Goal: Transaction & Acquisition: Purchase product/service

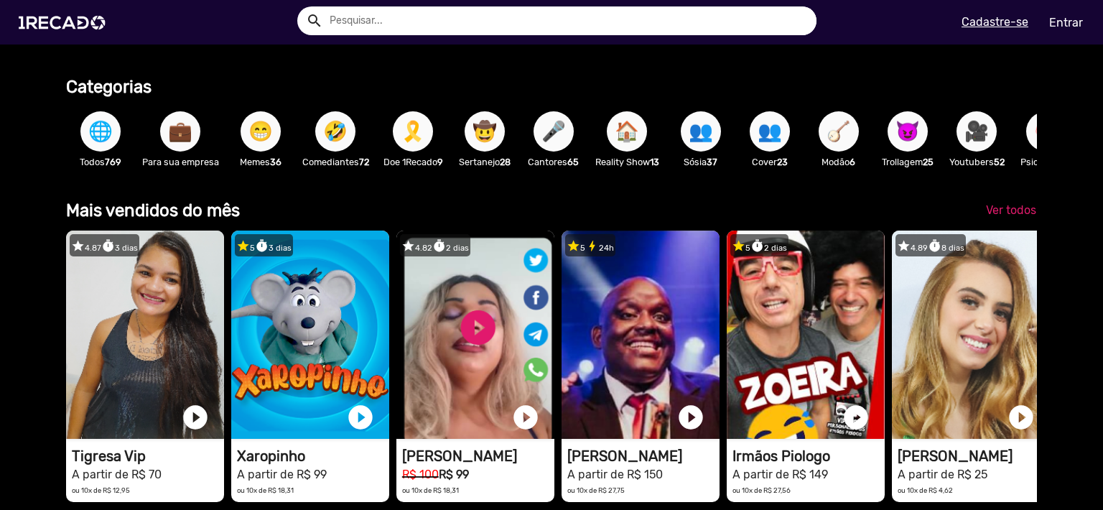
scroll to position [248, 0]
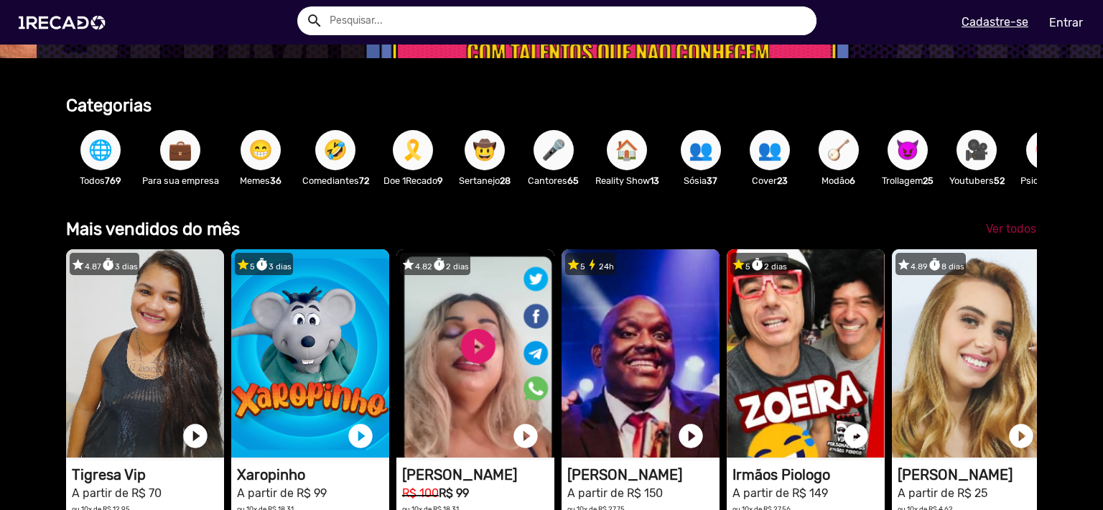
click at [988, 235] on span "Ver todos" at bounding box center [1011, 229] width 50 height 14
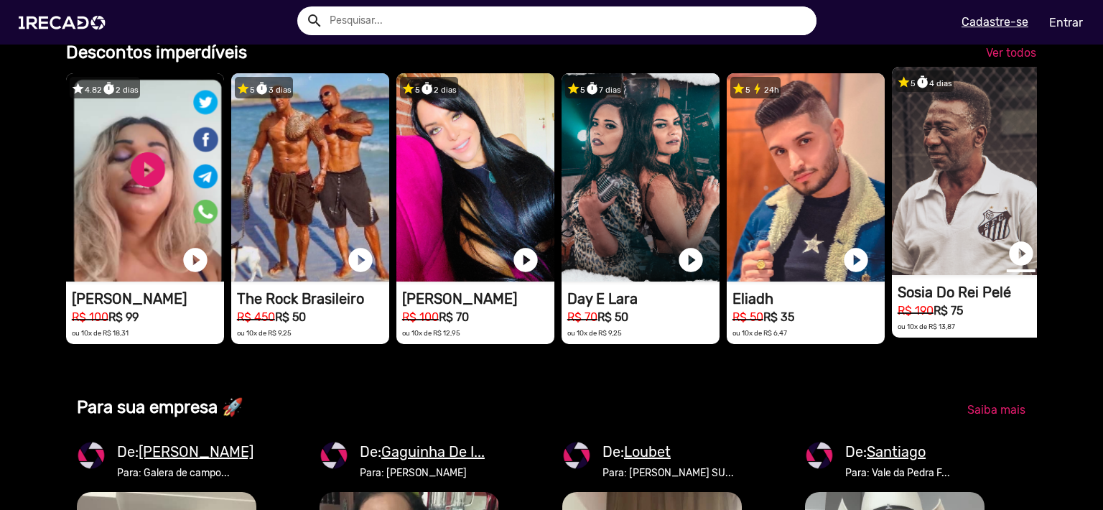
scroll to position [1075, 0]
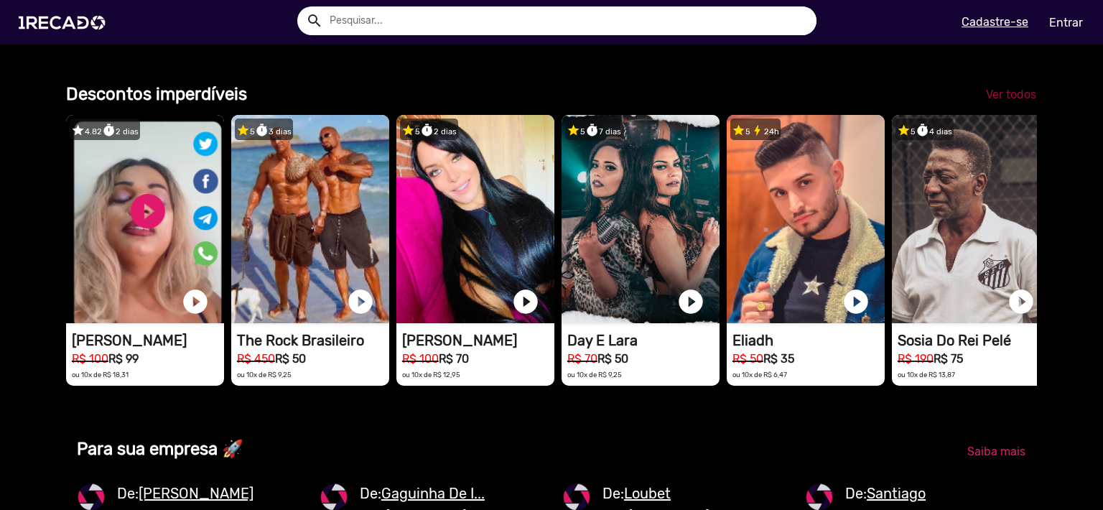
click at [995, 101] on span "Ver todos" at bounding box center [1011, 95] width 50 height 14
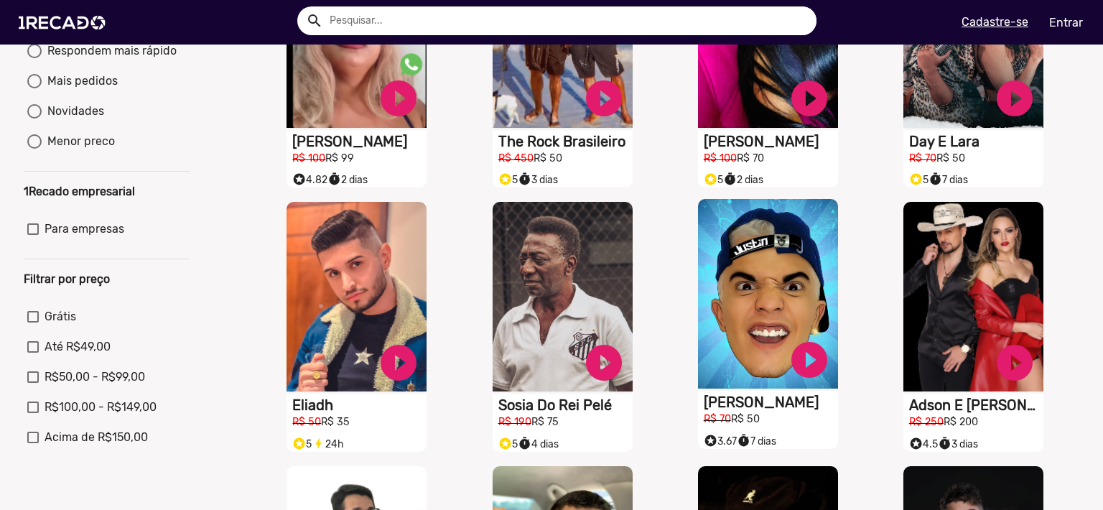
scroll to position [496, 0]
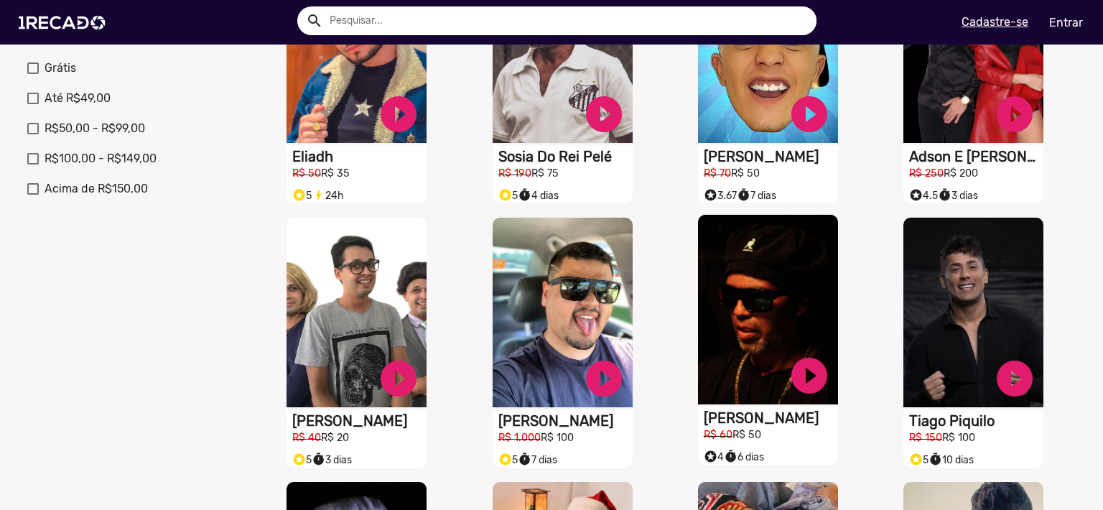
click at [729, 340] on video "S1RECADO vídeos dedicados para fãs e empresas" at bounding box center [768, 309] width 140 height 189
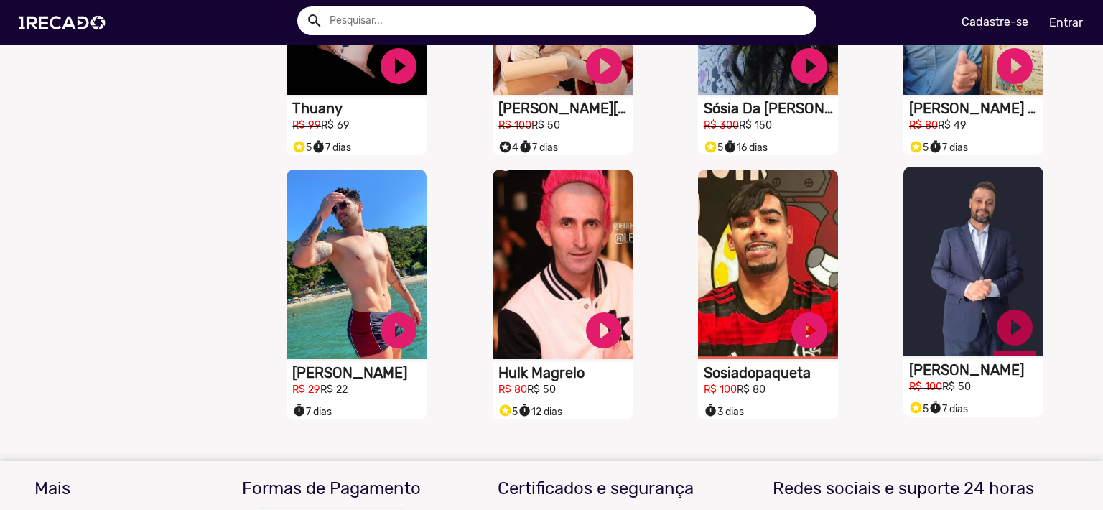
scroll to position [1075, 0]
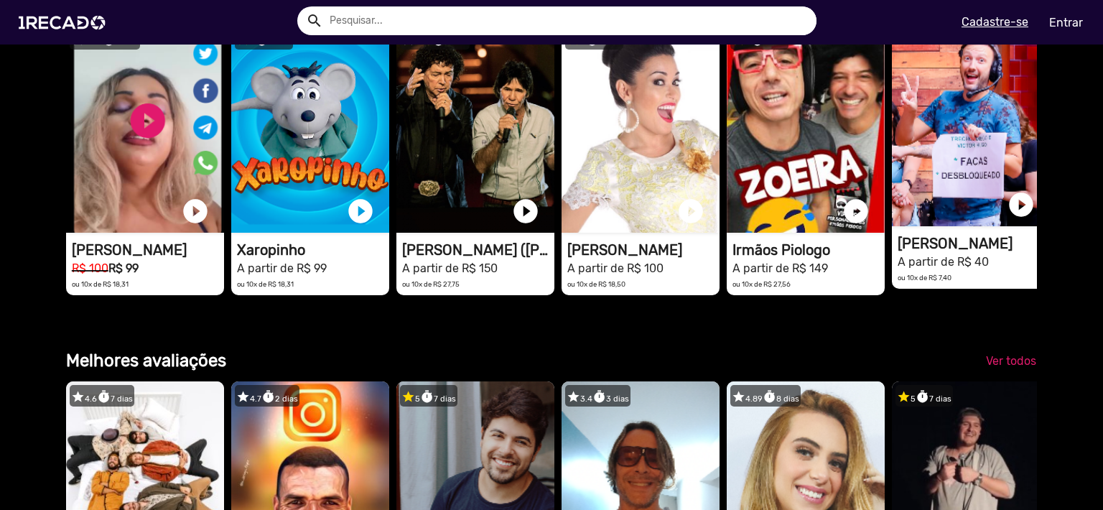
scroll to position [1819, 0]
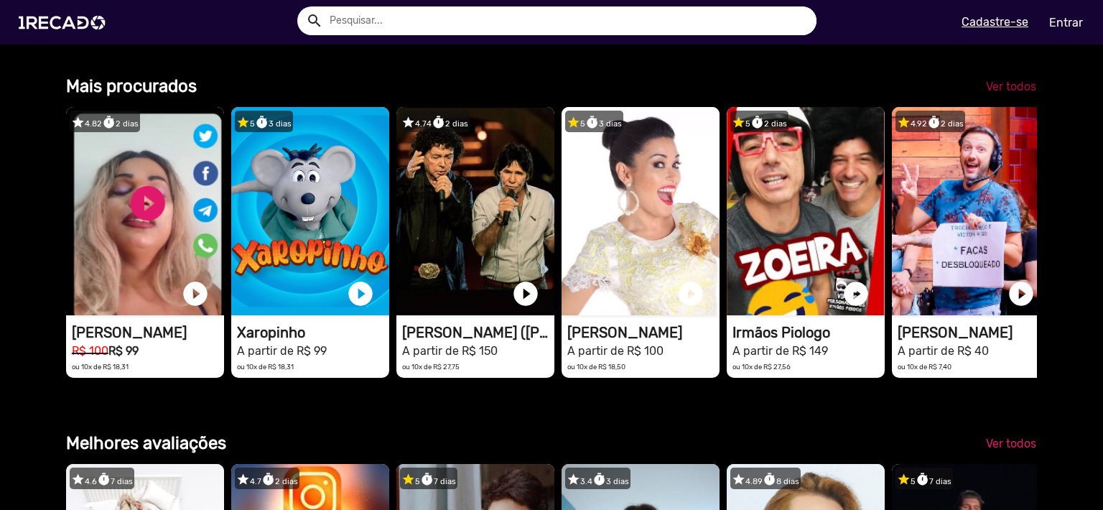
click at [994, 93] on span "Ver todos" at bounding box center [1011, 87] width 50 height 14
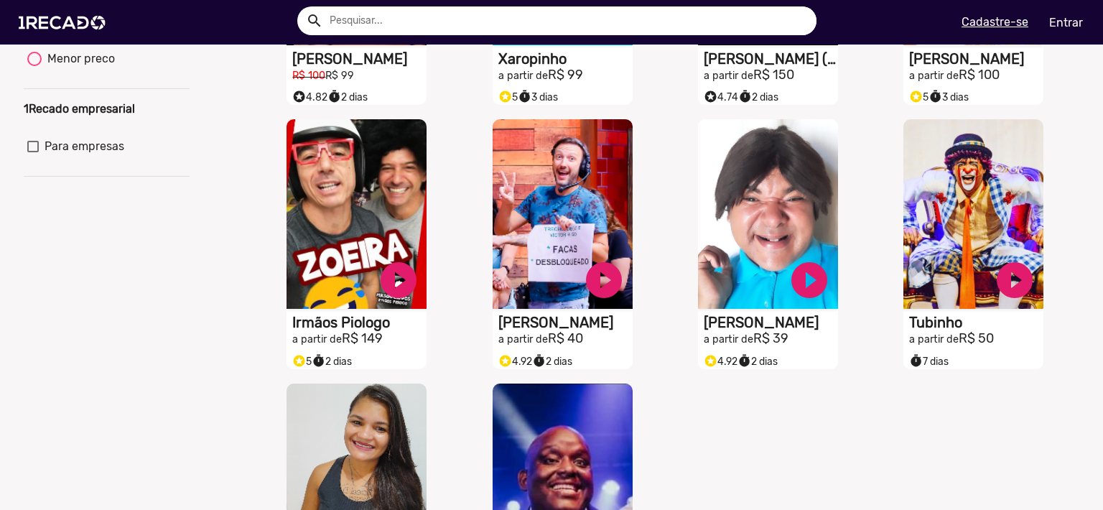
scroll to position [579, 0]
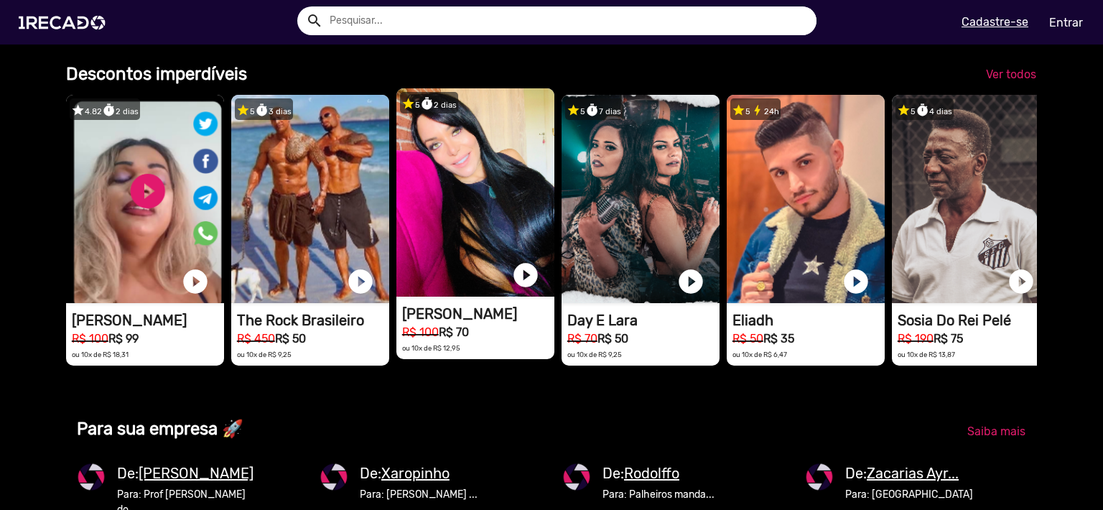
scroll to position [1015, 0]
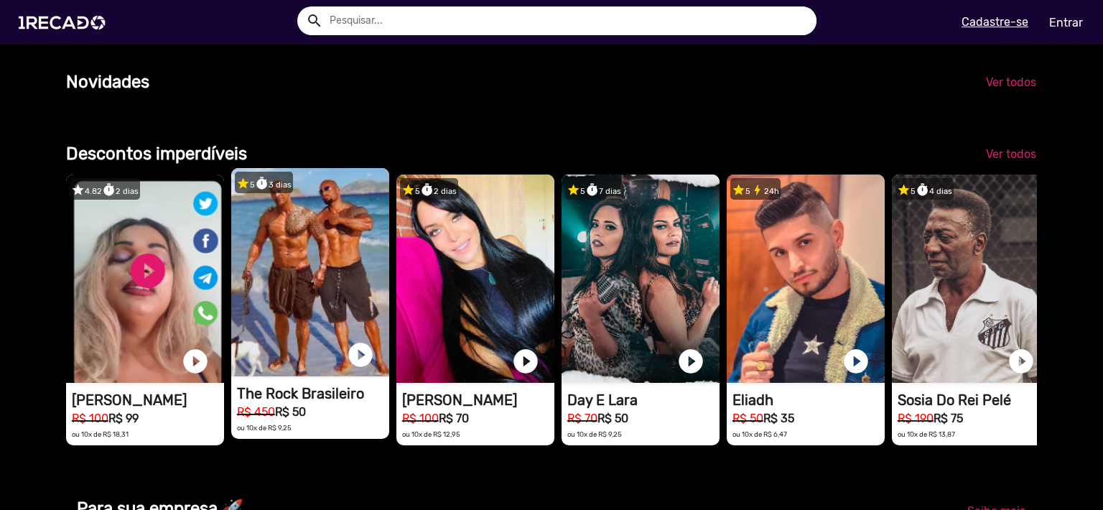
click at [323, 420] on mat-card "star 5 timer 3 dias 1RECADO vídeos dedicados para fãs e empresas play_circle_fi…" at bounding box center [310, 303] width 158 height 271
click at [286, 282] on video "1RECADO vídeos dedicados para fãs e empresas" at bounding box center [310, 272] width 158 height 208
